Goal: Task Accomplishment & Management: Use online tool/utility

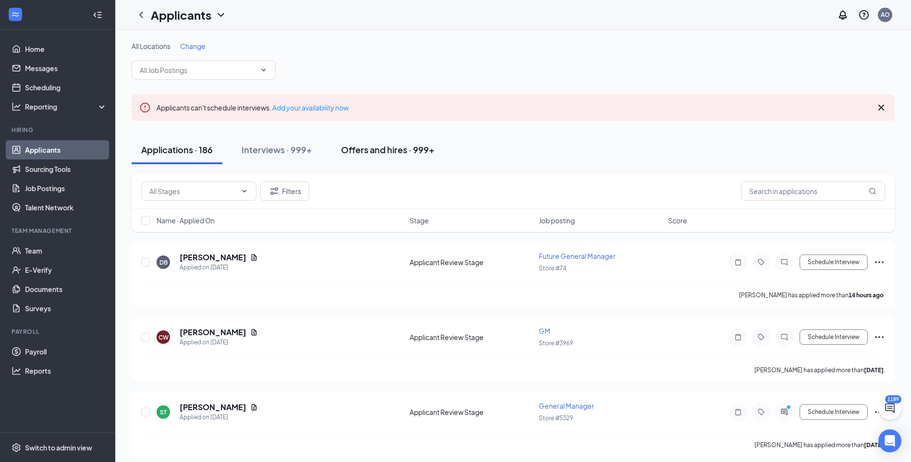
click at [405, 146] on div "Offers and hires · 999+" at bounding box center [388, 150] width 94 height 12
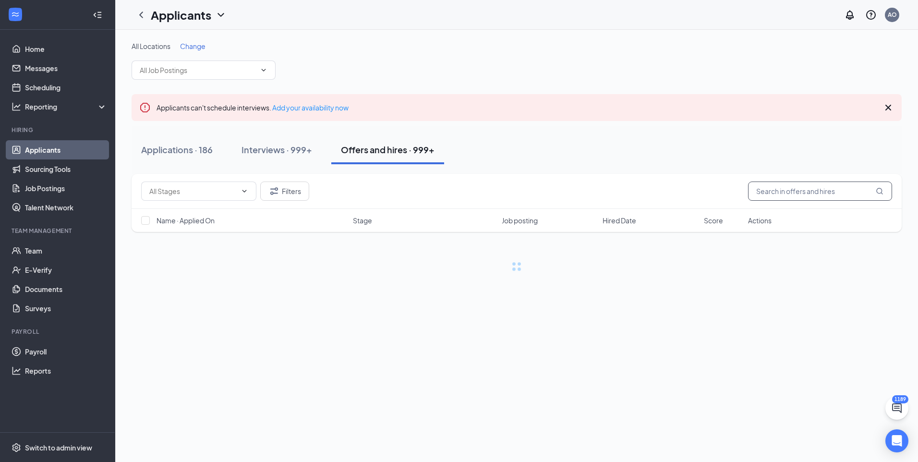
click at [801, 195] on input "text" at bounding box center [820, 190] width 144 height 19
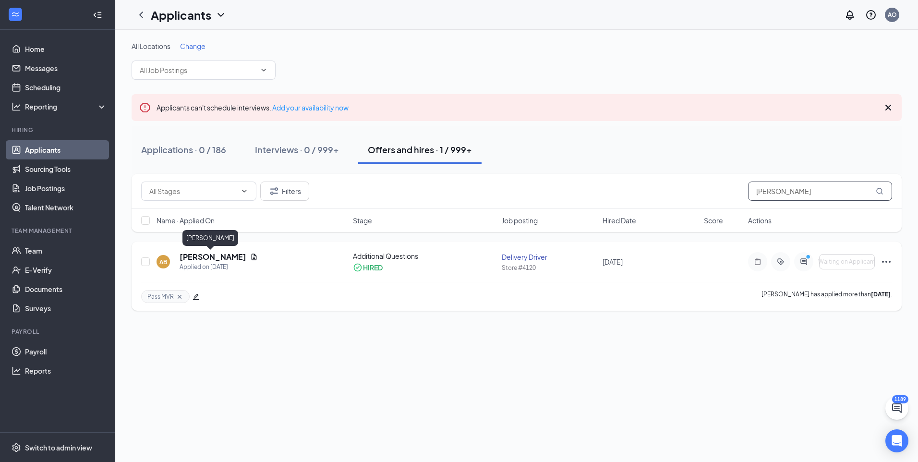
type input "[PERSON_NAME]"
click at [209, 253] on h5 "[PERSON_NAME]" at bounding box center [213, 257] width 67 height 11
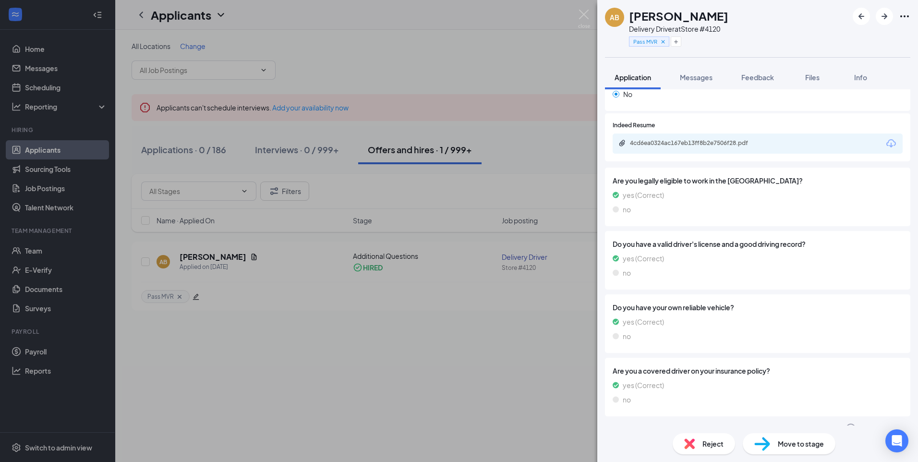
scroll to position [535, 0]
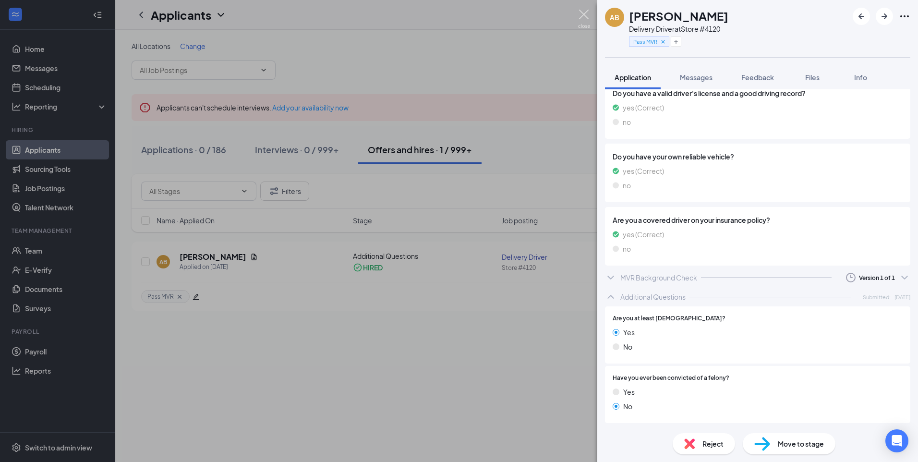
click at [587, 22] on img at bounding box center [584, 19] width 12 height 19
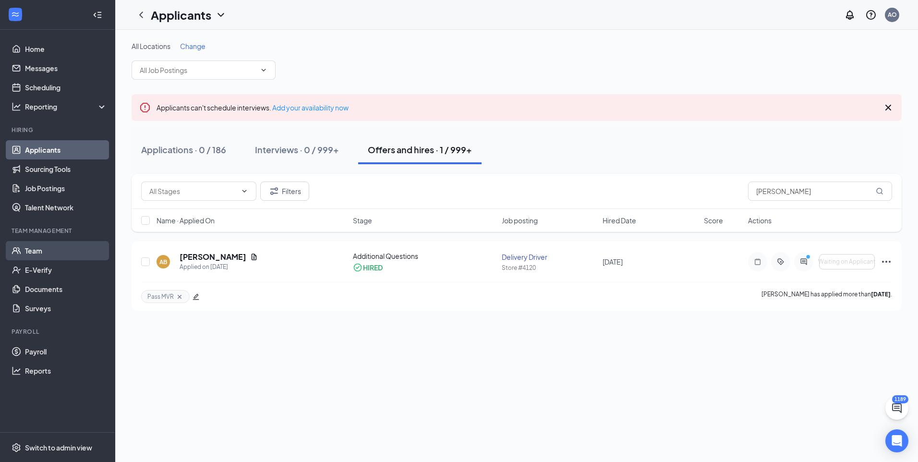
click at [29, 252] on link "Team" at bounding box center [66, 250] width 82 height 19
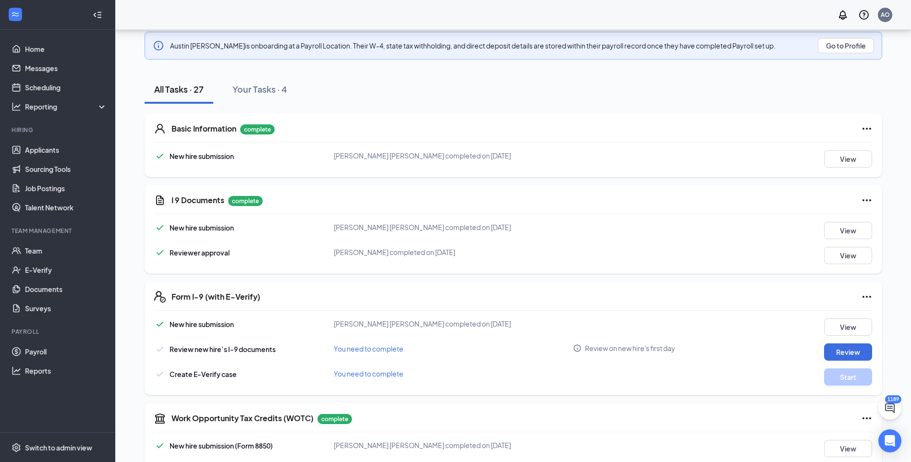
scroll to position [41, 0]
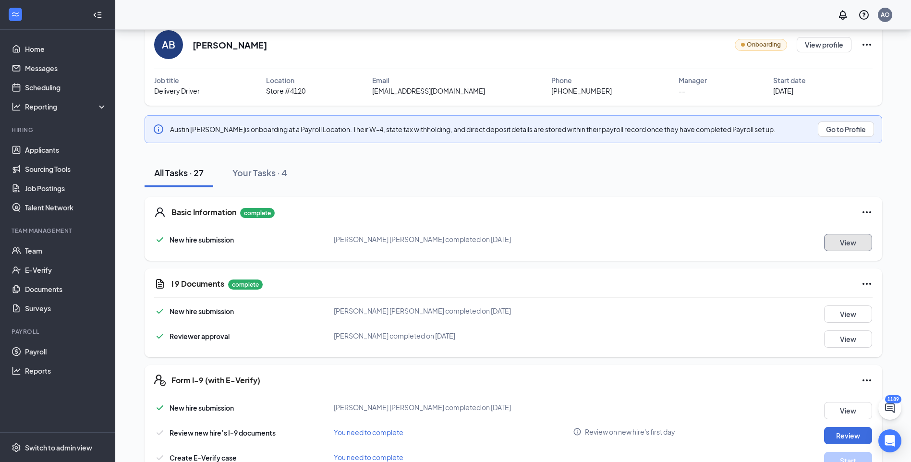
click at [845, 239] on button "View" at bounding box center [848, 242] width 48 height 17
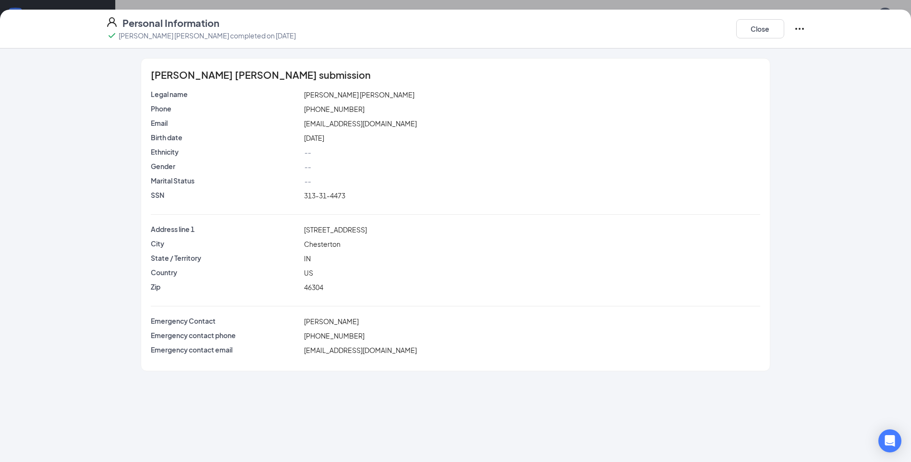
click at [530, 160] on div "Ethnicity --" at bounding box center [455, 154] width 609 height 14
click at [756, 39] on div "Close" at bounding box center [770, 28] width 69 height 25
click at [753, 34] on button "Close" at bounding box center [760, 28] width 48 height 19
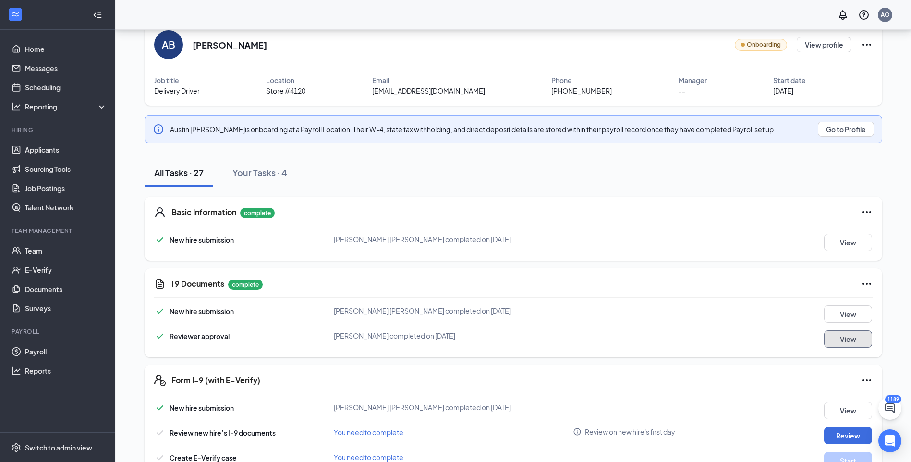
click at [838, 339] on button "View" at bounding box center [848, 338] width 48 height 17
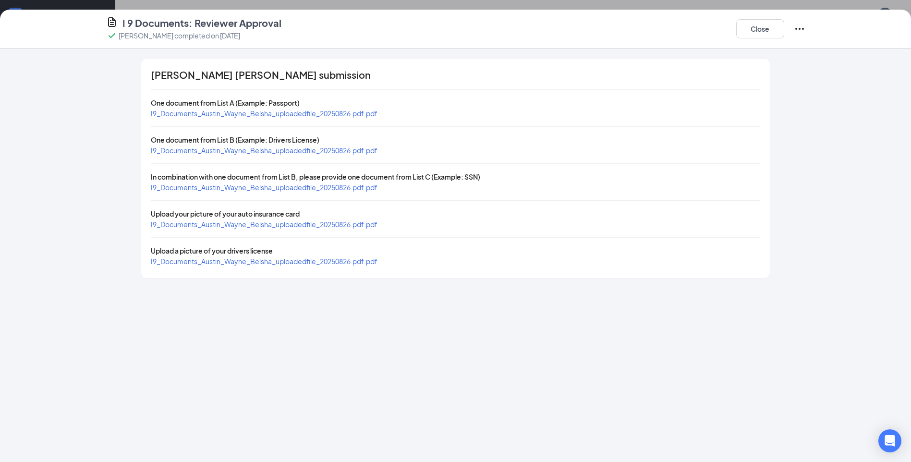
click at [253, 152] on span "I9_Documents_Austin_Wayne_Belsha_uploadedfile_20250826.pdf.pdf" at bounding box center [264, 150] width 227 height 9
click at [259, 187] on span "I9_Documents_Austin_Wayne_Belsha_uploadedfile_20250826.pdf.pdf" at bounding box center [264, 187] width 227 height 9
click at [219, 225] on span "I9_Documents_Austin_Wayne_Belsha_uploadedfile_20250826.pdf.pdf" at bounding box center [264, 224] width 227 height 9
click at [773, 30] on button "Close" at bounding box center [760, 28] width 48 height 19
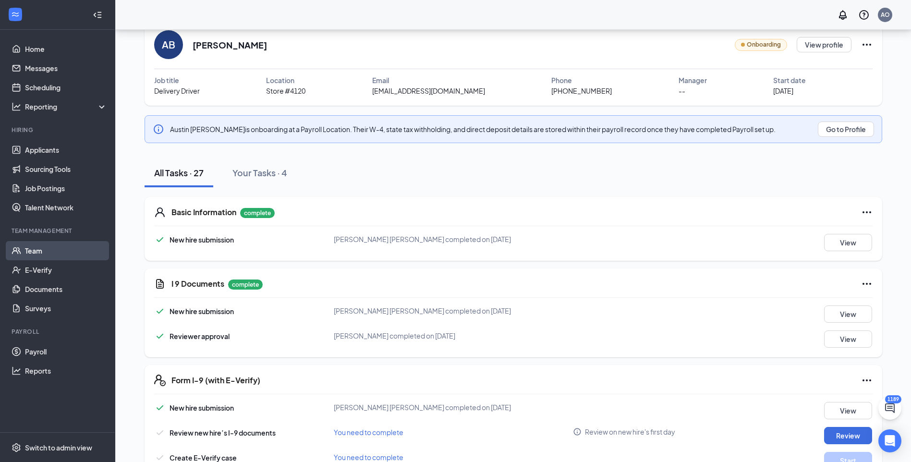
click at [35, 248] on link "Team" at bounding box center [66, 250] width 82 height 19
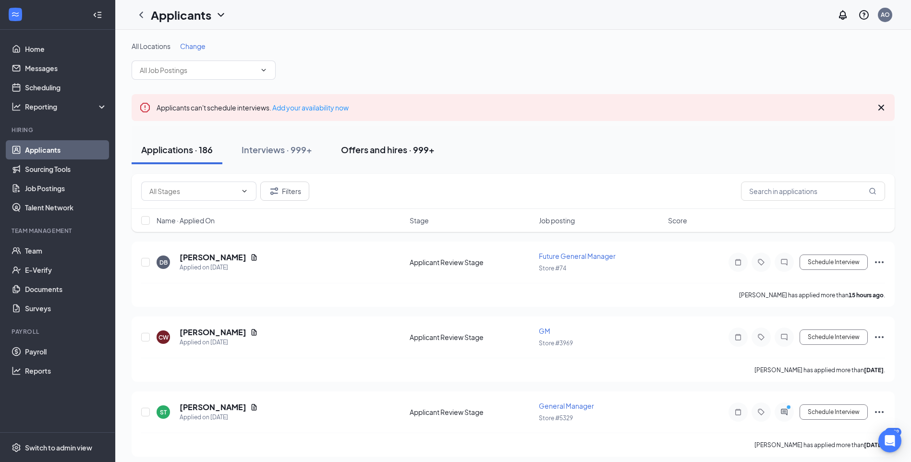
click at [371, 149] on div "Offers and hires · 999+" at bounding box center [388, 150] width 94 height 12
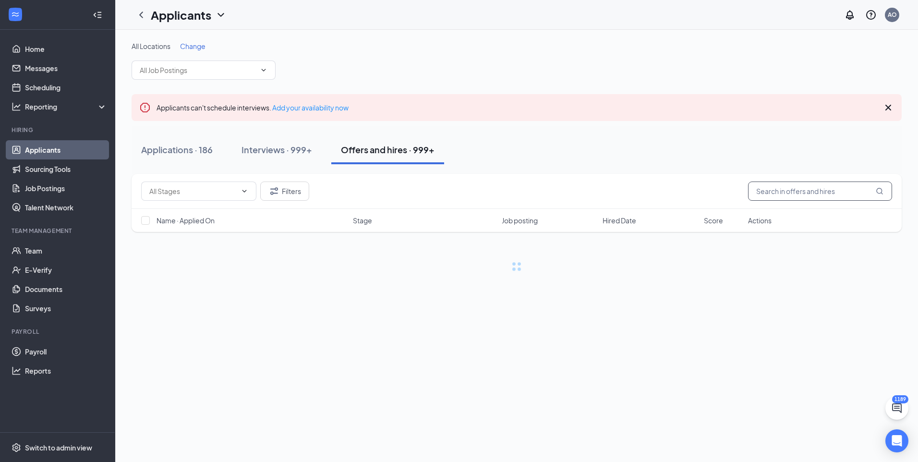
drag, startPoint x: 793, startPoint y: 193, endPoint x: 696, endPoint y: 181, distance: 97.3
click at [795, 193] on input "text" at bounding box center [820, 190] width 144 height 19
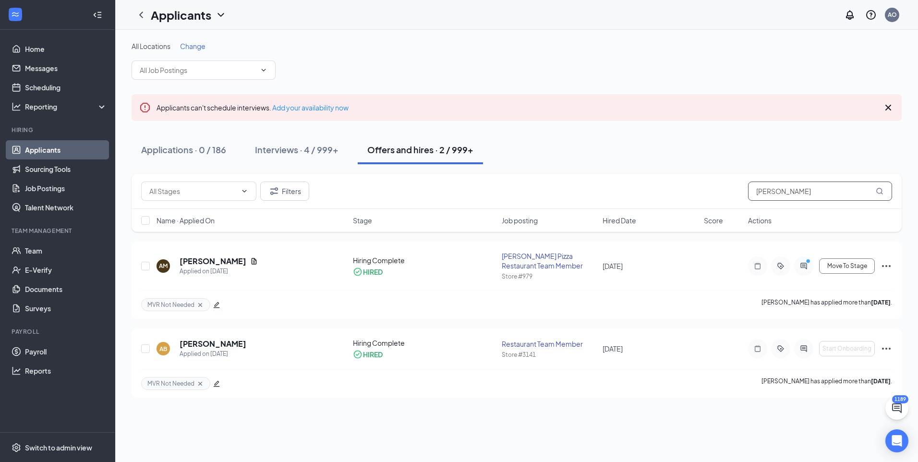
type input "albert"
click at [219, 260] on h5 "Albert Morales" at bounding box center [213, 261] width 67 height 11
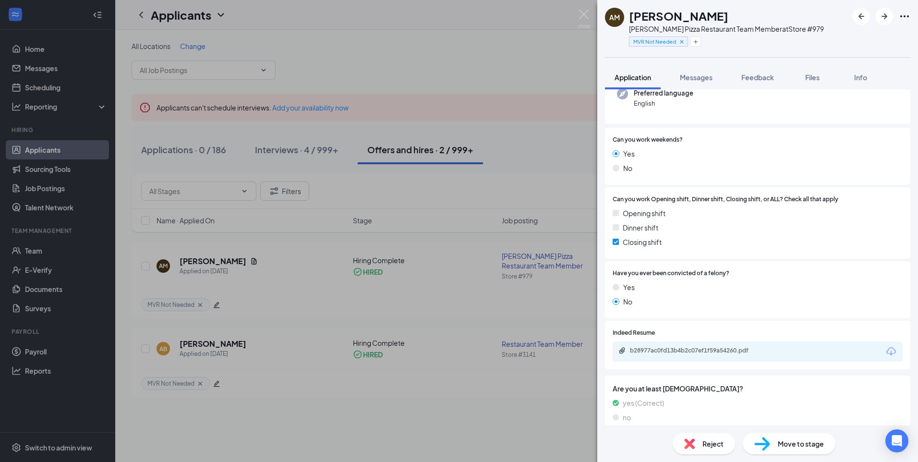
scroll to position [114, 0]
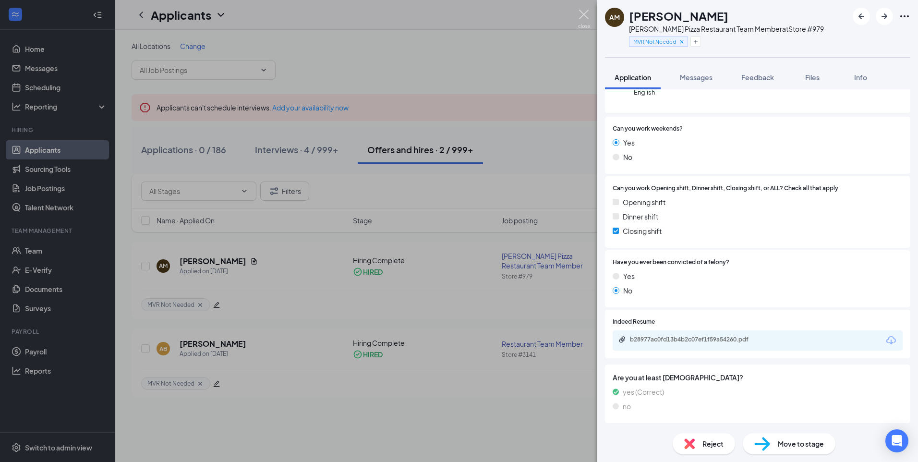
click at [584, 15] on img at bounding box center [584, 19] width 12 height 19
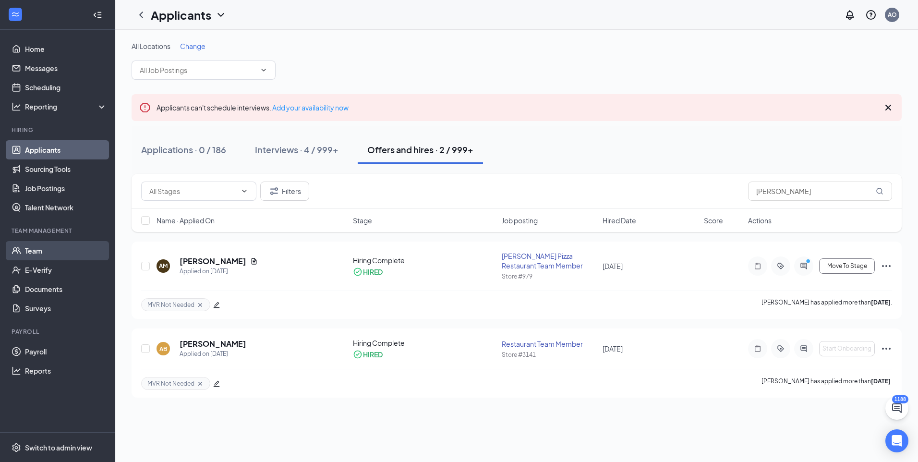
click at [45, 246] on link "Team" at bounding box center [66, 250] width 82 height 19
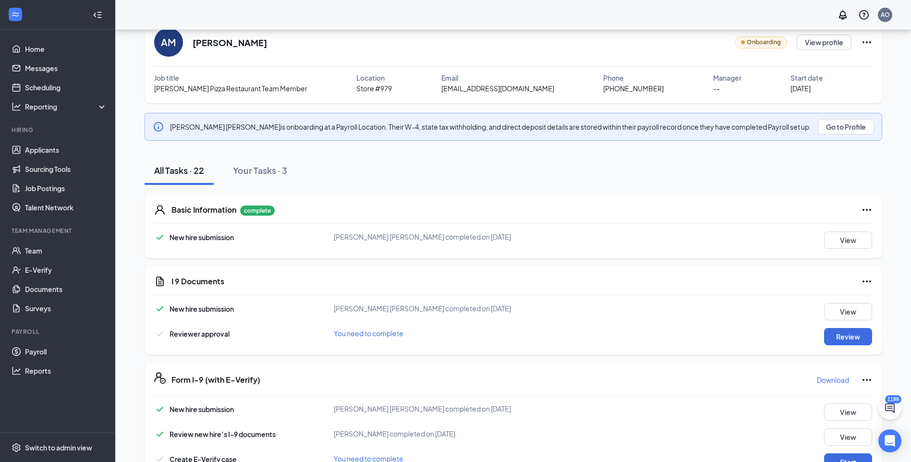
scroll to position [42, 0]
click at [863, 245] on button "View" at bounding box center [848, 240] width 48 height 17
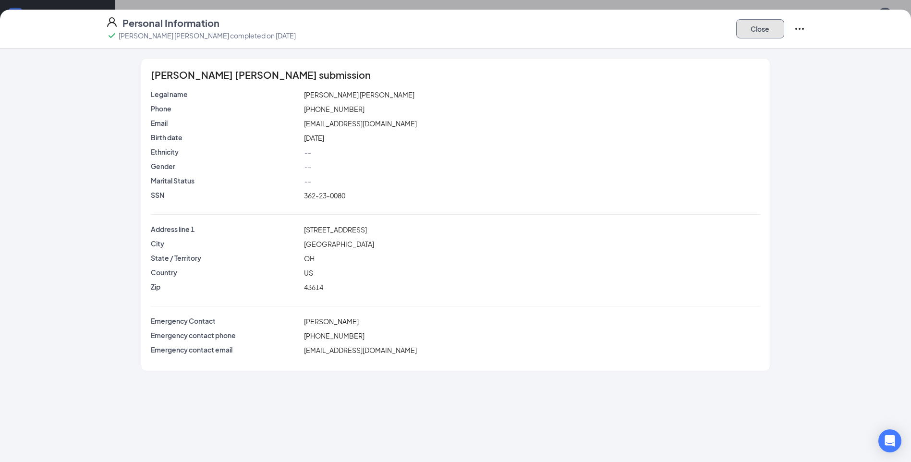
click at [769, 28] on button "Close" at bounding box center [760, 28] width 48 height 19
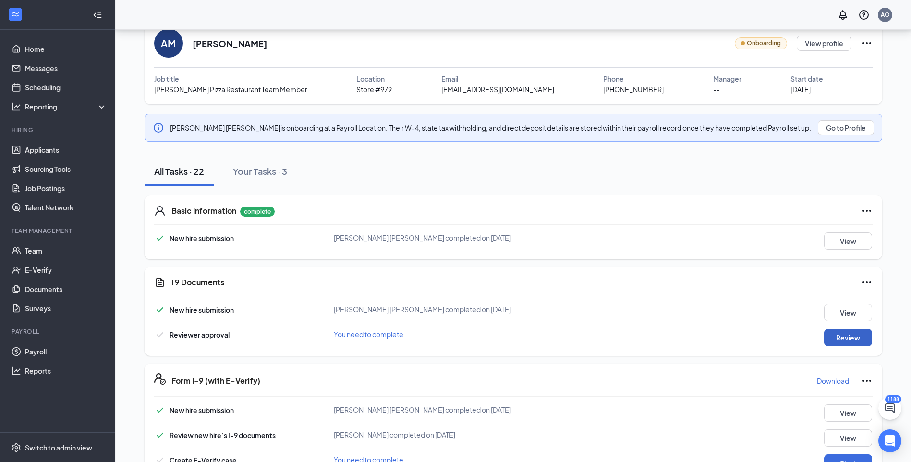
click at [847, 338] on button "Review" at bounding box center [848, 337] width 48 height 17
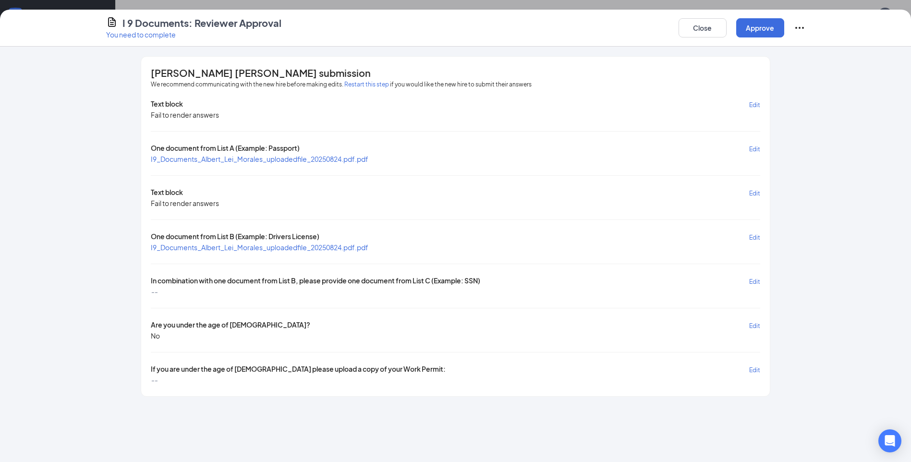
click at [283, 161] on span "I9_Documents_Albert_Lei_Morales_uploadedfile_20250824.pdf.pdf" at bounding box center [259, 159] width 217 height 9
click at [275, 253] on div "Text block Edit Fail to render answers One document from List A (Example: Passp…" at bounding box center [455, 242] width 609 height 286
click at [275, 251] on span "I9_Documents_Albert_Lei_Morales_uploadedfile_20250824.pdf.pdf" at bounding box center [259, 247] width 217 height 9
click at [715, 31] on button "Close" at bounding box center [702, 27] width 48 height 19
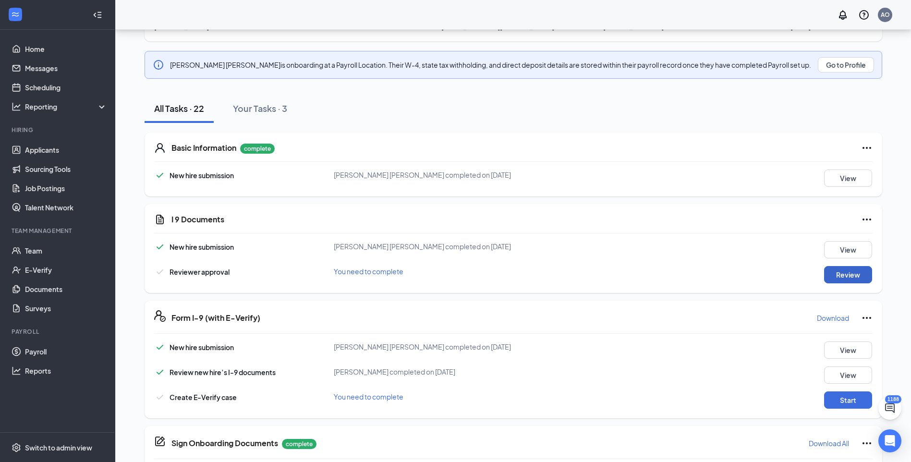
scroll to position [186, 0]
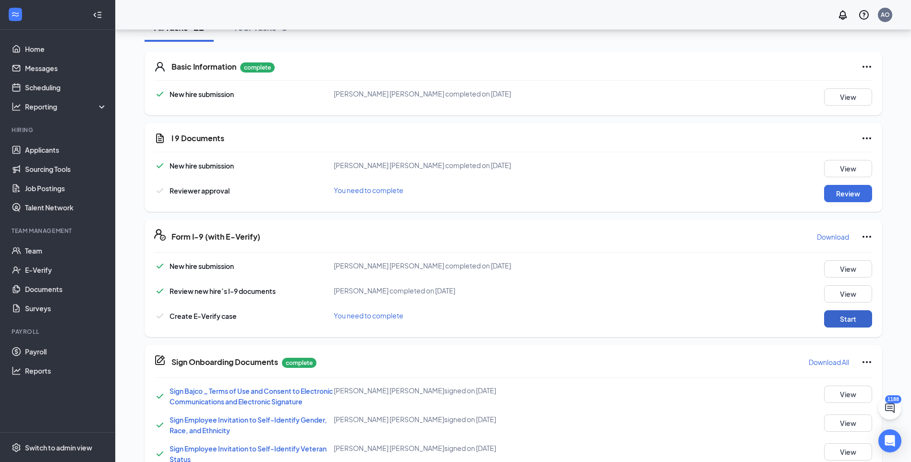
click at [853, 318] on button "Start" at bounding box center [848, 318] width 48 height 17
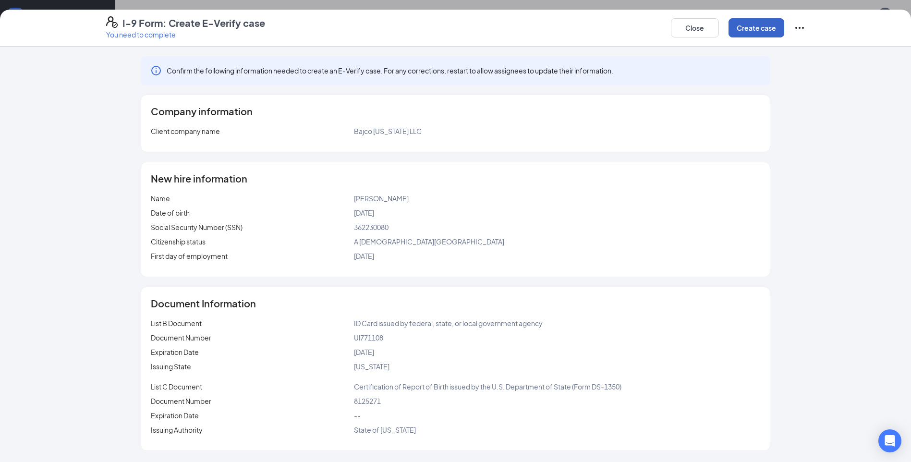
click at [751, 20] on button "Create case" at bounding box center [756, 27] width 56 height 19
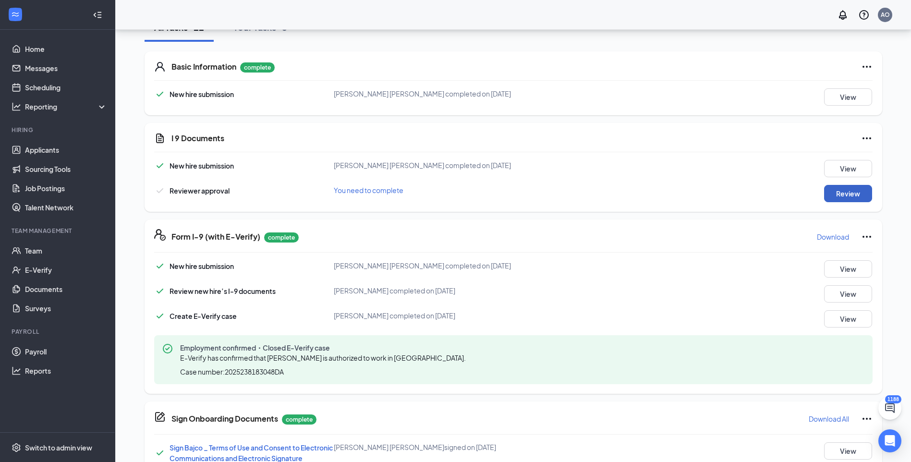
click at [843, 190] on button "Review" at bounding box center [848, 193] width 48 height 17
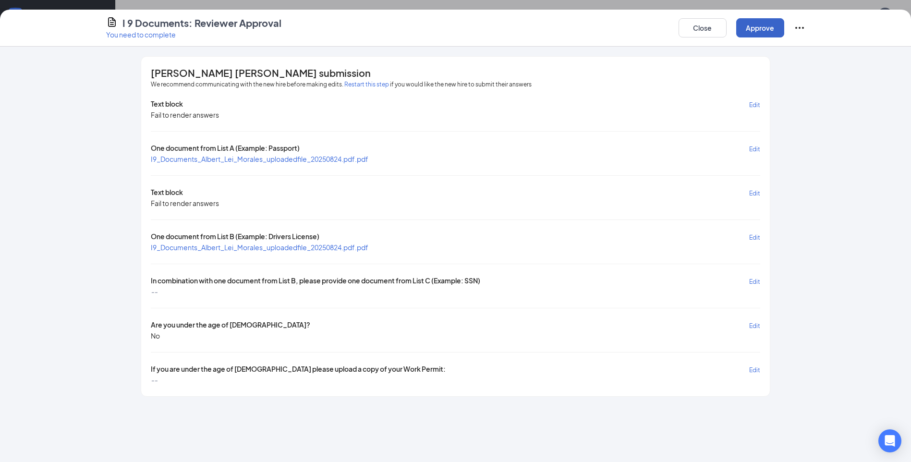
click at [762, 24] on button "Approve" at bounding box center [760, 27] width 48 height 19
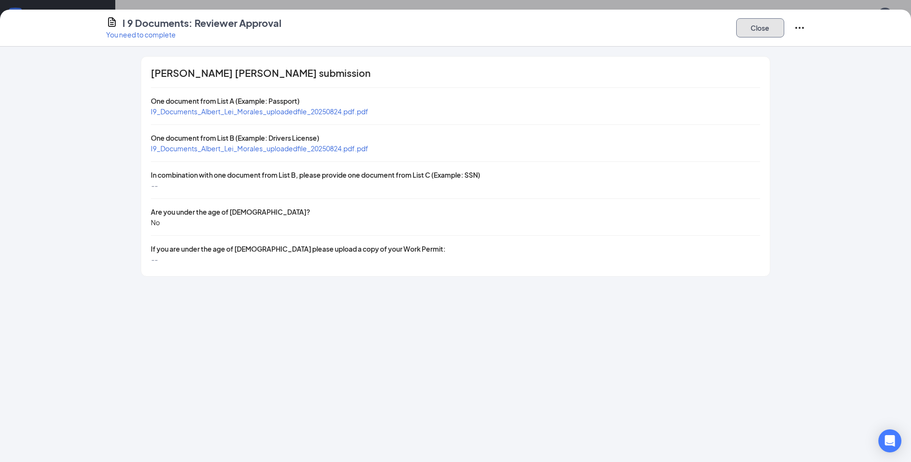
click at [776, 30] on button "Close" at bounding box center [760, 27] width 48 height 19
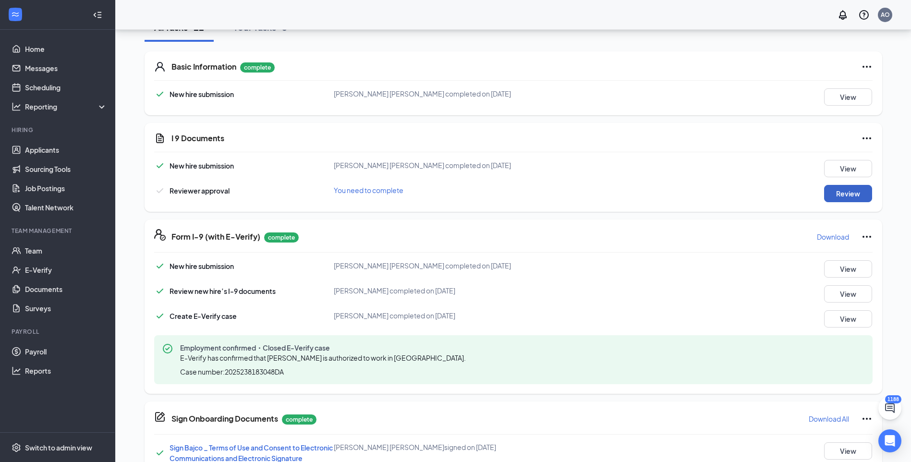
scroll to position [0, 0]
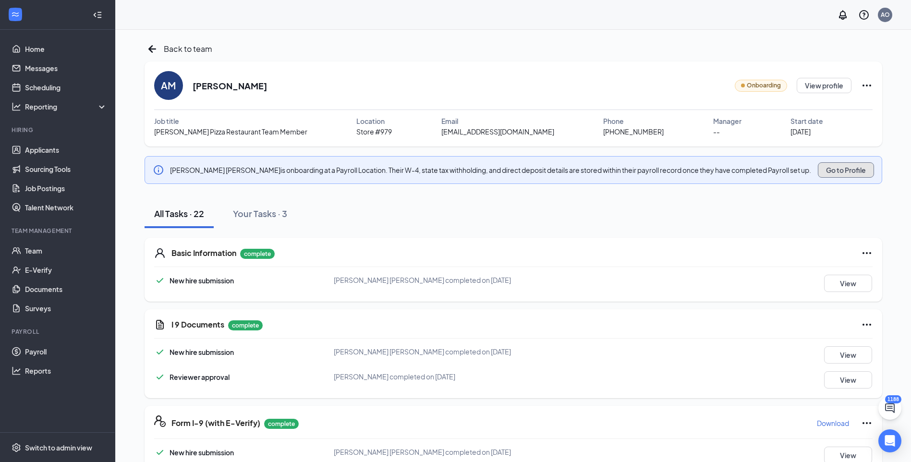
click at [835, 169] on button "Go to Profile" at bounding box center [846, 169] width 56 height 15
